Goal: Task Accomplishment & Management: Manage account settings

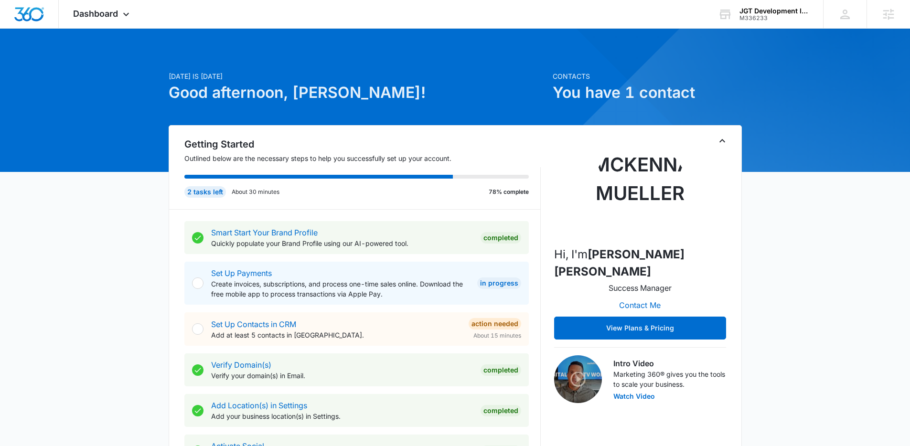
drag, startPoint x: 815, startPoint y: 284, endPoint x: 810, endPoint y: 281, distance: 5.4
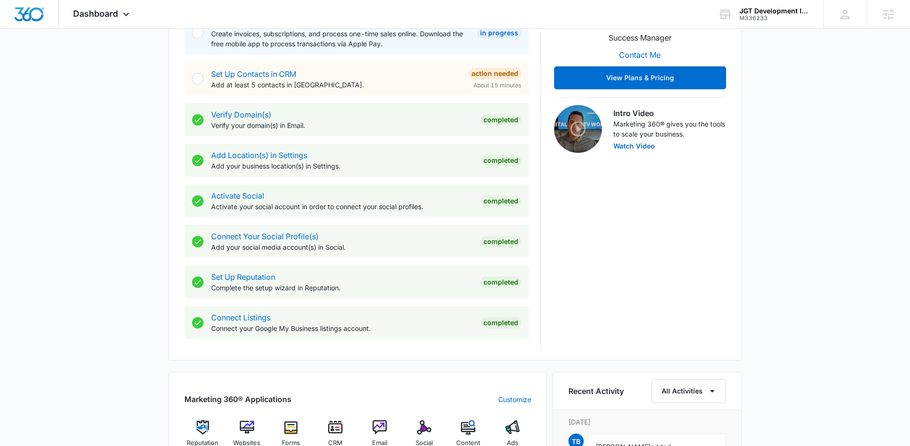
scroll to position [448, 0]
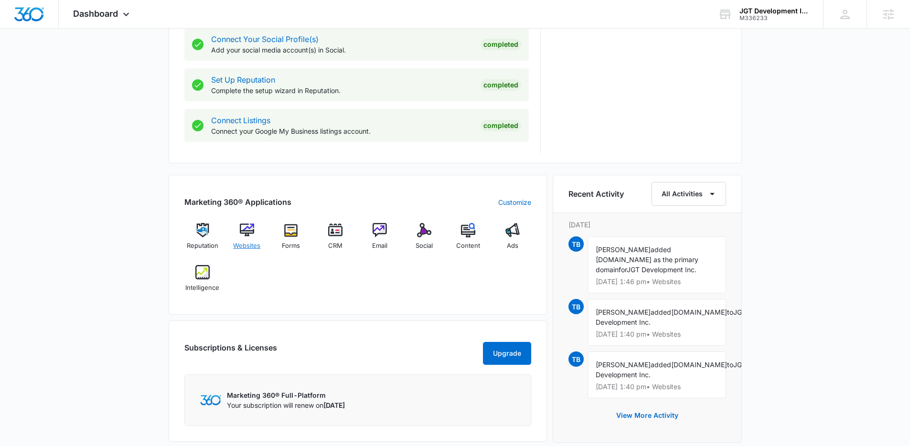
click at [248, 244] on span "Websites" at bounding box center [246, 246] width 27 height 10
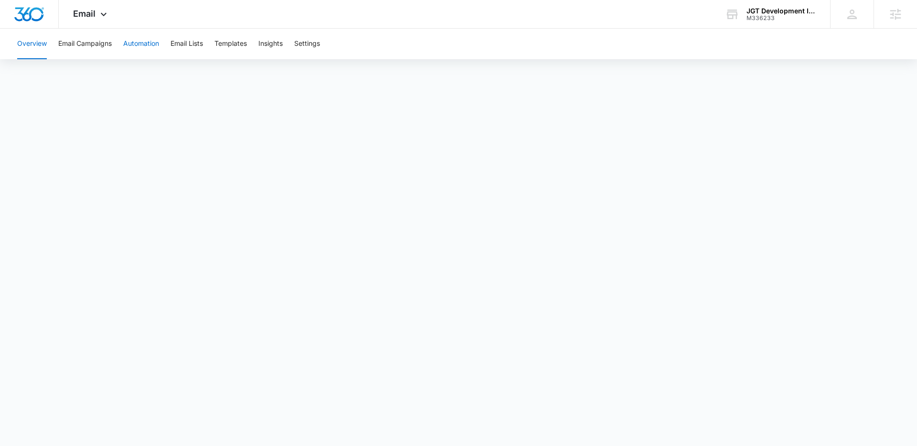
click at [155, 44] on button "Automation" at bounding box center [141, 44] width 36 height 31
click at [99, 14] on icon at bounding box center [103, 16] width 11 height 11
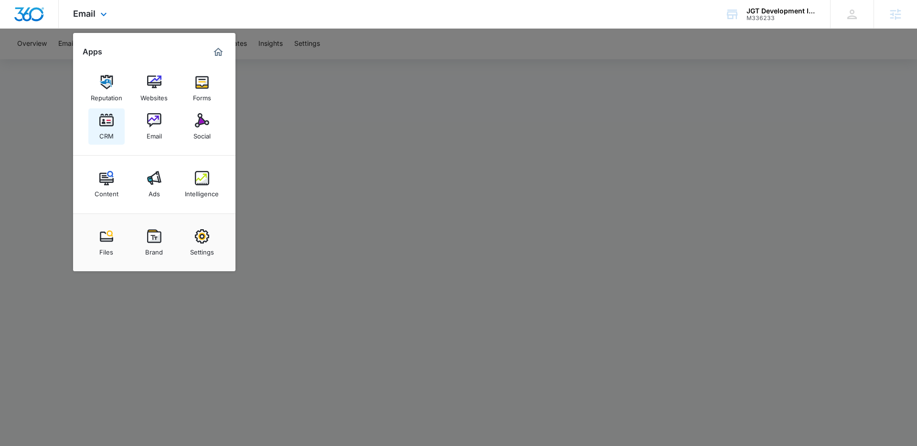
click at [95, 120] on link "CRM" at bounding box center [106, 126] width 36 height 36
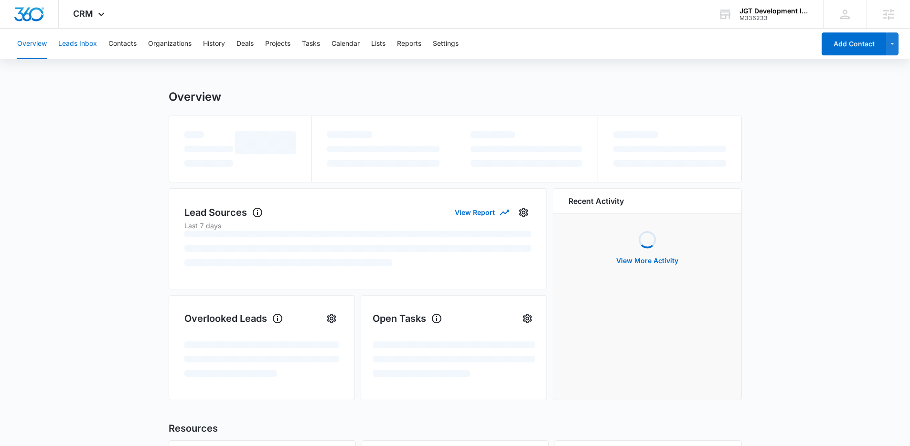
click at [73, 41] on button "Leads Inbox" at bounding box center [77, 44] width 39 height 31
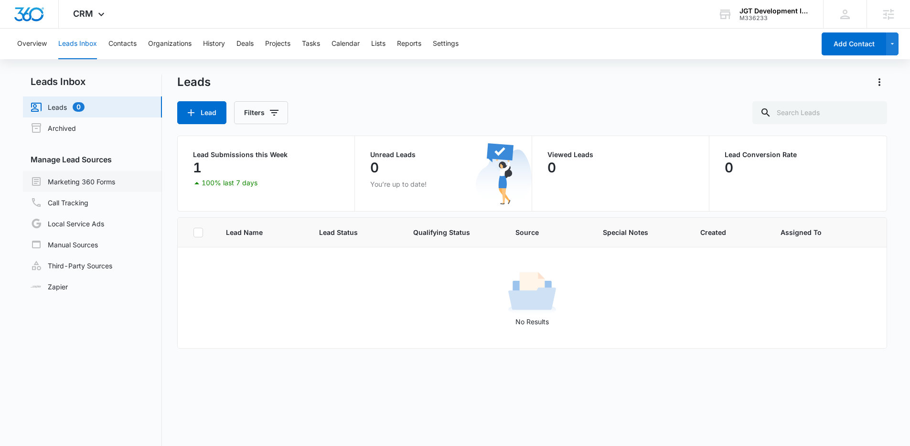
click at [70, 176] on link "Marketing 360 Forms" at bounding box center [73, 181] width 85 height 11
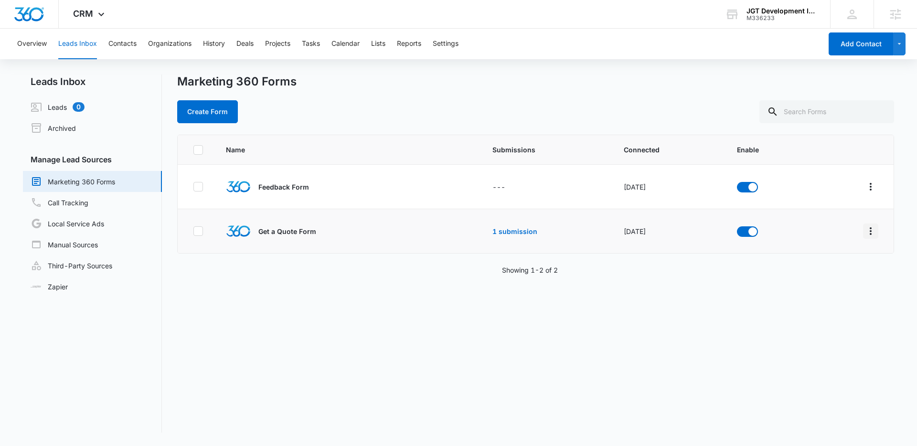
click at [865, 235] on icon "Overflow Menu" at bounding box center [870, 230] width 11 height 11
click at [823, 285] on div "Field Mapping" at bounding box center [821, 286] width 54 height 7
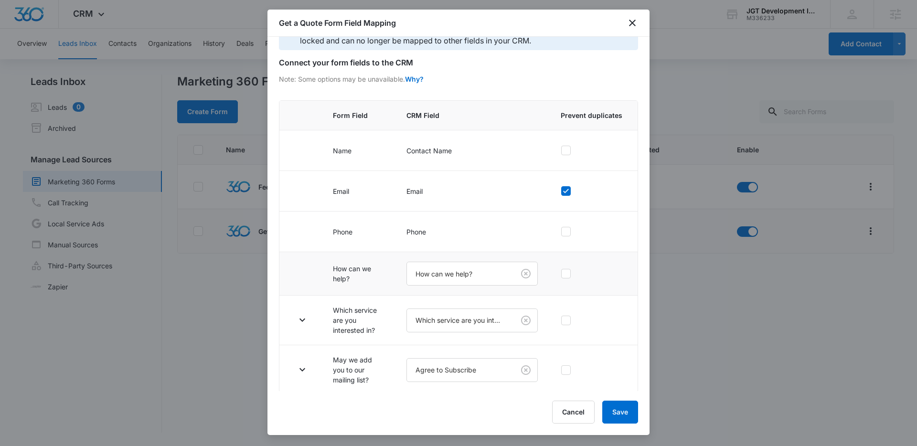
scroll to position [32, 0]
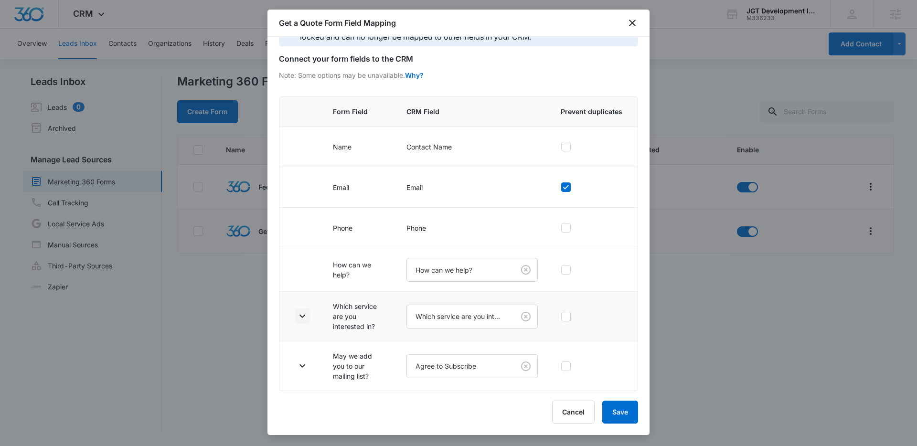
click at [306, 316] on icon "button" at bounding box center [302, 315] width 11 height 11
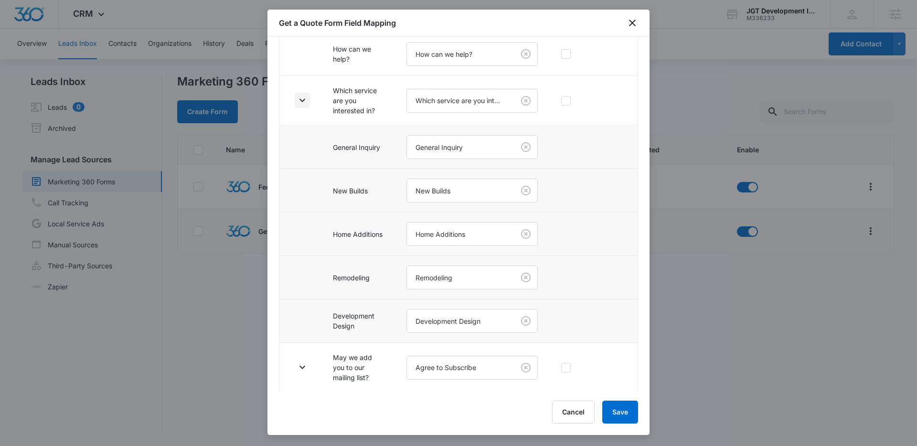
scroll to position [250, 0]
click at [302, 364] on icon "button" at bounding box center [302, 365] width 11 height 11
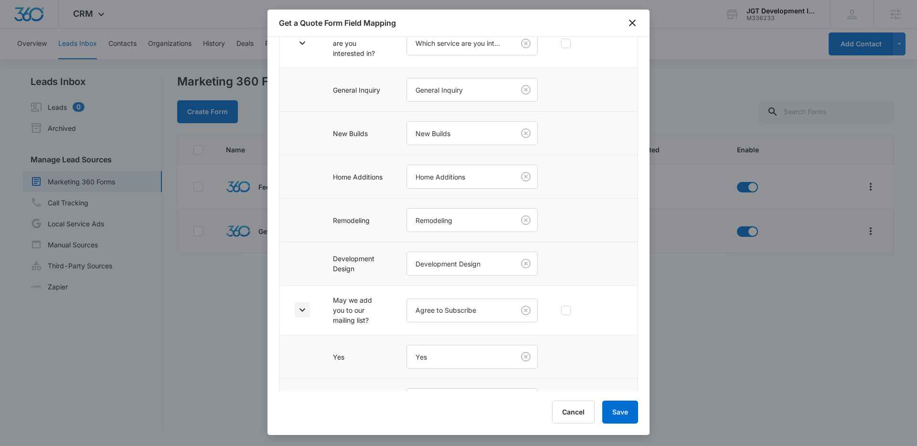
scroll to position [337, 0]
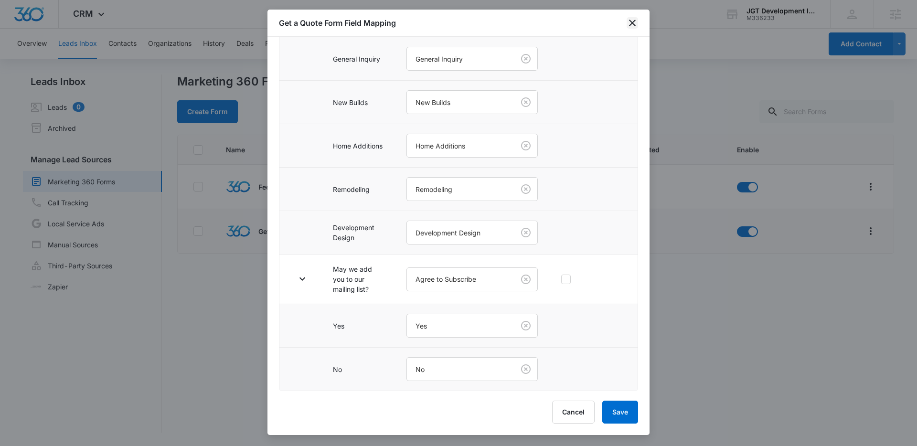
click at [636, 19] on icon "close" at bounding box center [632, 22] width 11 height 11
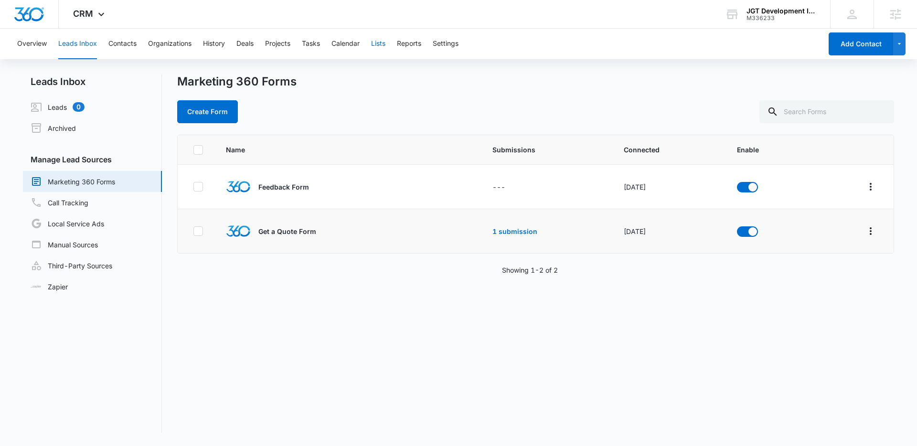
click at [385, 43] on button "Lists" at bounding box center [378, 44] width 14 height 31
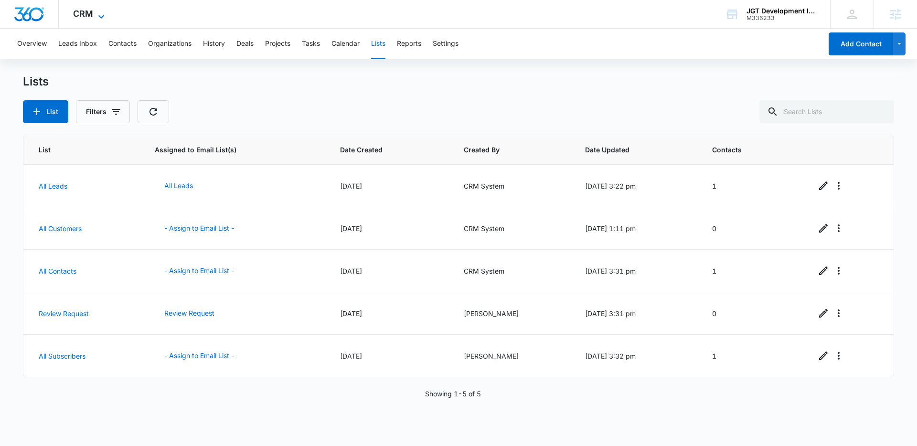
click at [89, 13] on span "CRM" at bounding box center [83, 14] width 20 height 10
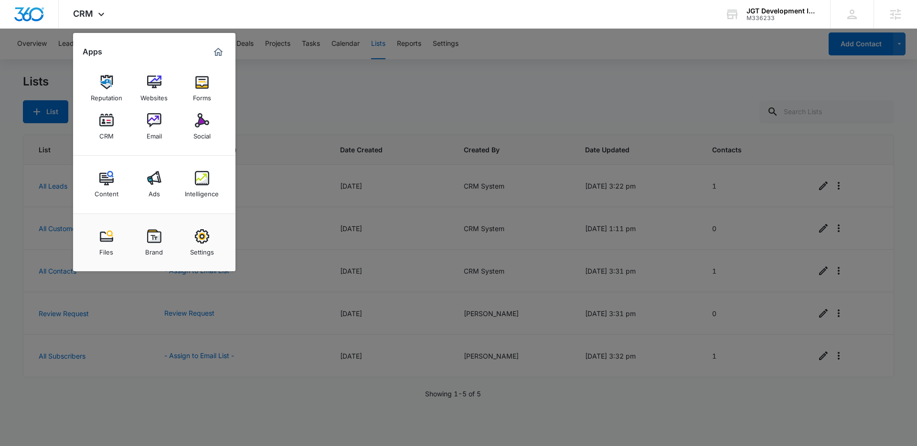
click at [309, 87] on div at bounding box center [458, 223] width 917 height 446
